Goal: Information Seeking & Learning: Learn about a topic

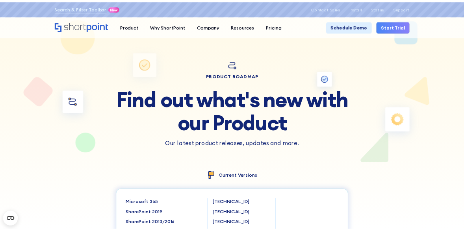
scroll to position [20, 0]
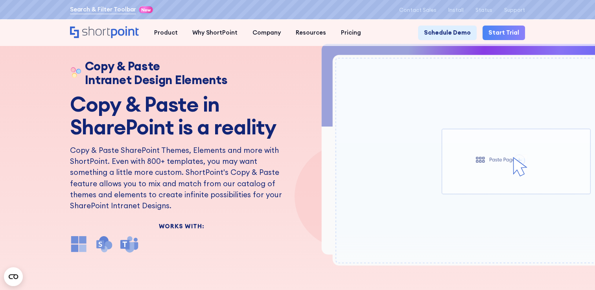
click at [107, 9] on link "Search & Filter Toolbar" at bounding box center [103, 9] width 67 height 9
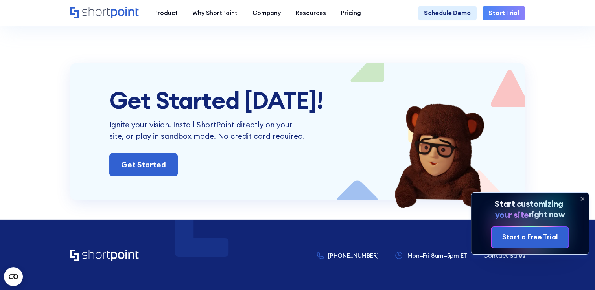
scroll to position [2533, 0]
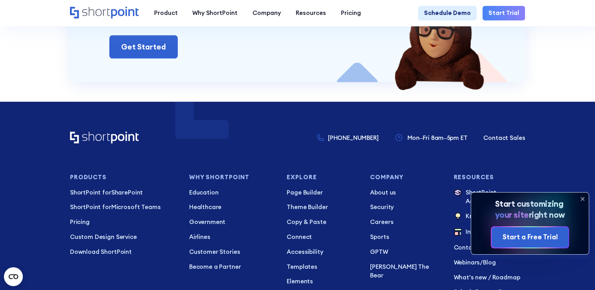
click at [582, 200] on icon at bounding box center [582, 199] width 3 height 3
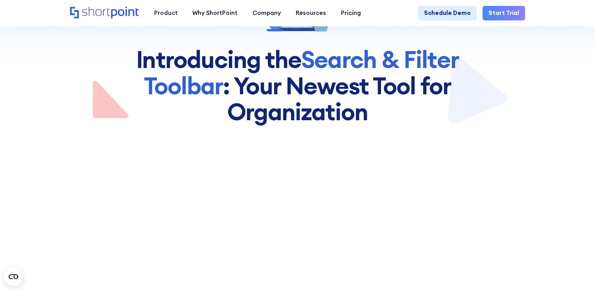
scroll to position [0, 0]
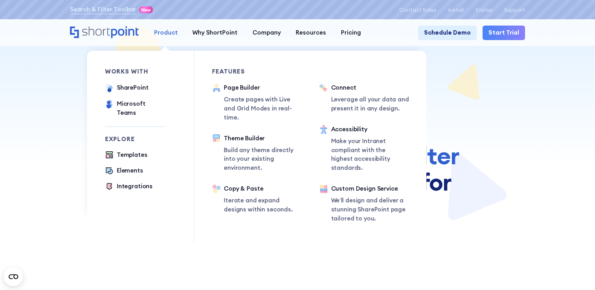
click at [157, 37] on div "Product" at bounding box center [166, 32] width 24 height 9
click at [168, 31] on div "Product" at bounding box center [166, 32] width 24 height 9
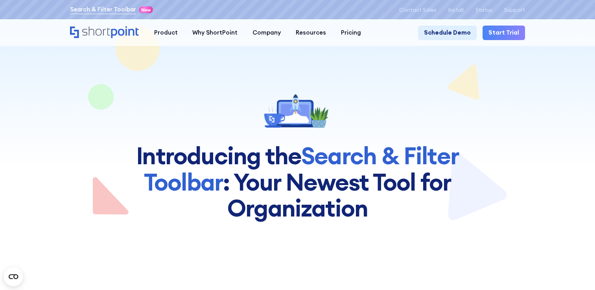
click at [130, 9] on link "Search & Filter Toolbar" at bounding box center [103, 9] width 67 height 9
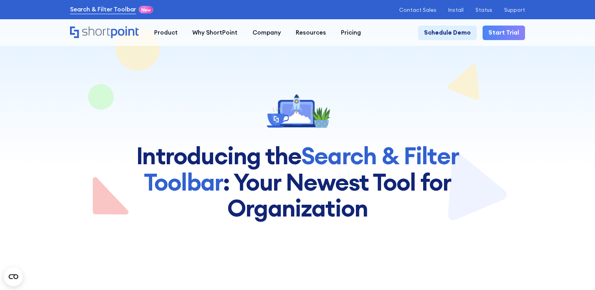
click at [70, 11] on link "Search & Filter Toolbar" at bounding box center [103, 9] width 67 height 9
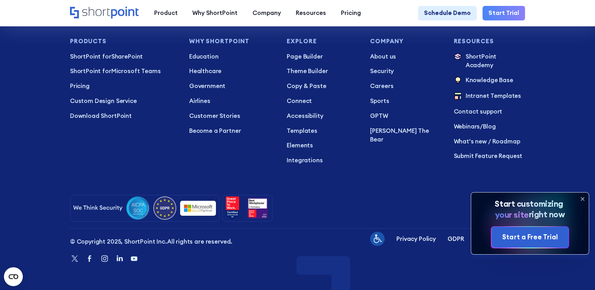
scroll to position [2697, 0]
